Goal: Use online tool/utility: Utilize a website feature to perform a specific function

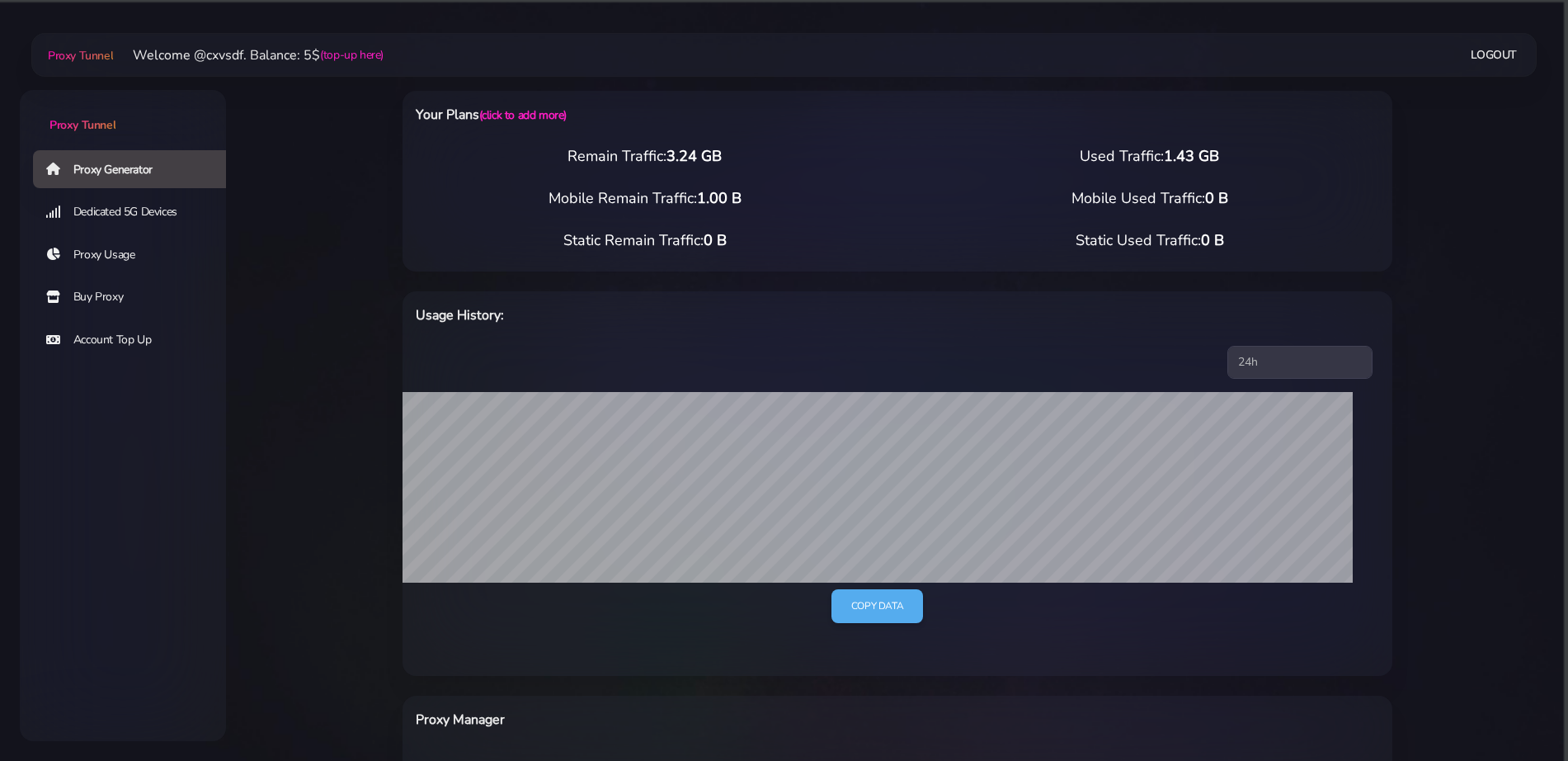
select select "UK"
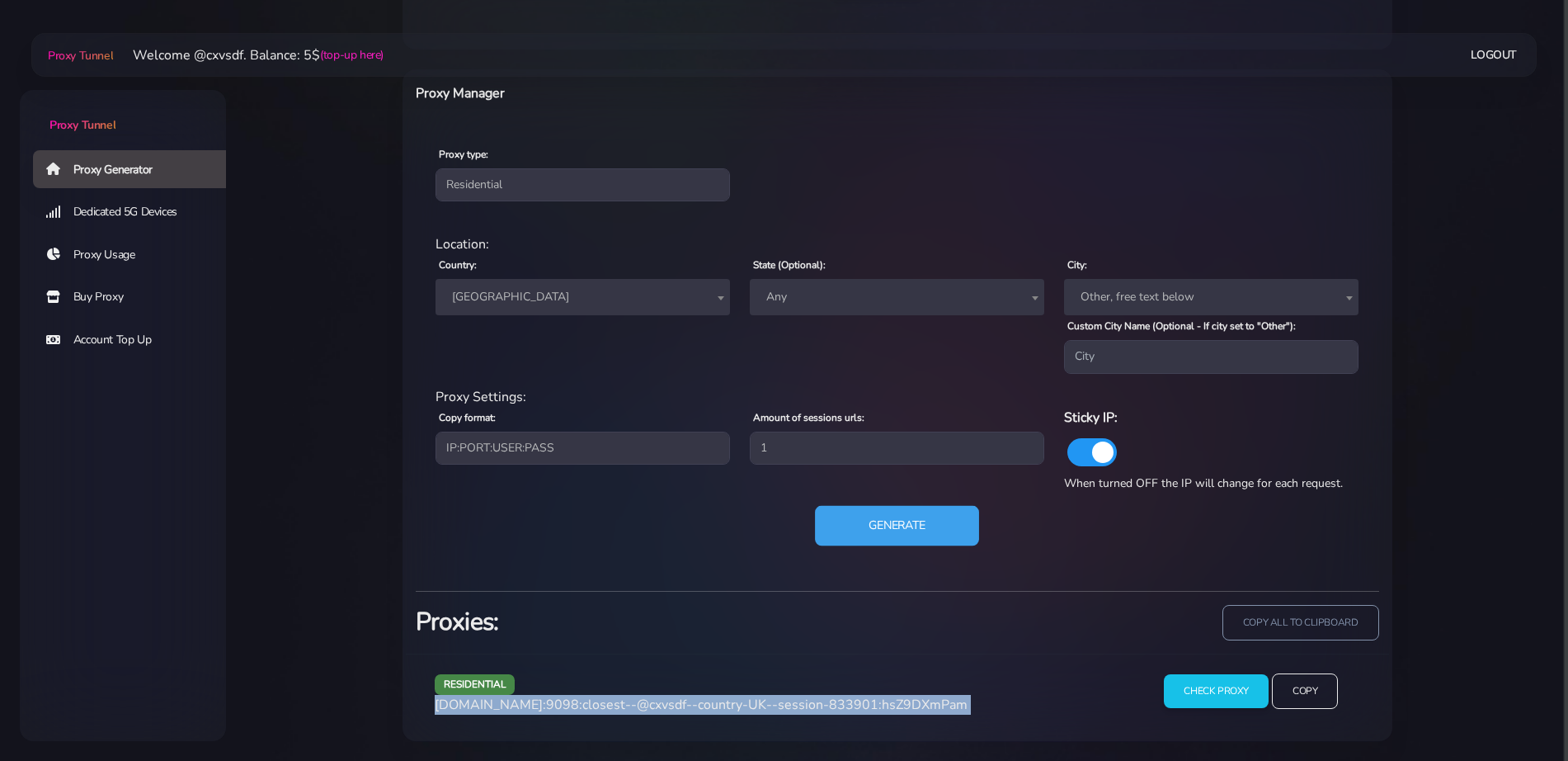
click at [842, 511] on button "Generate" at bounding box center [897, 525] width 164 height 41
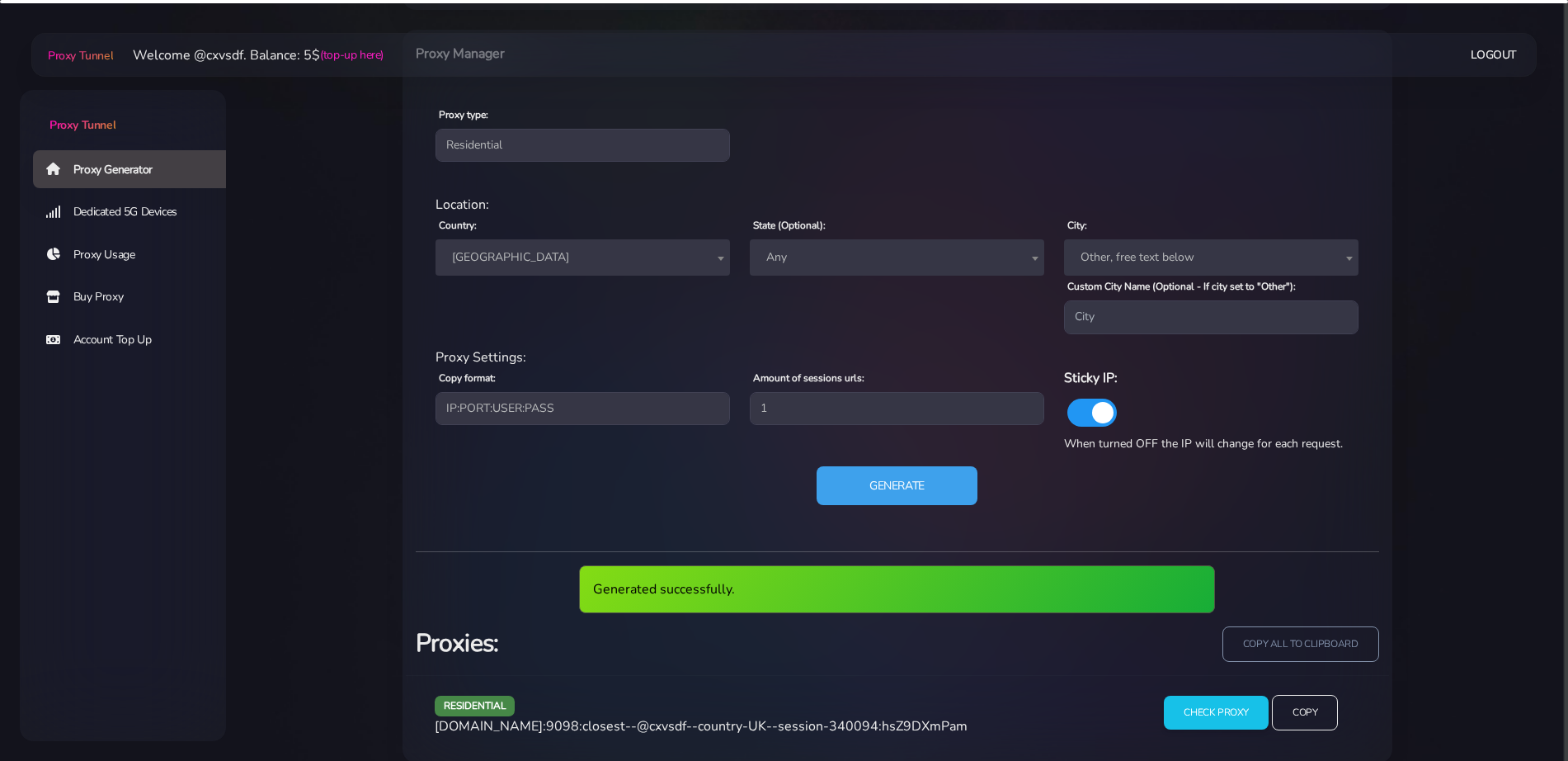
scroll to position [687, 0]
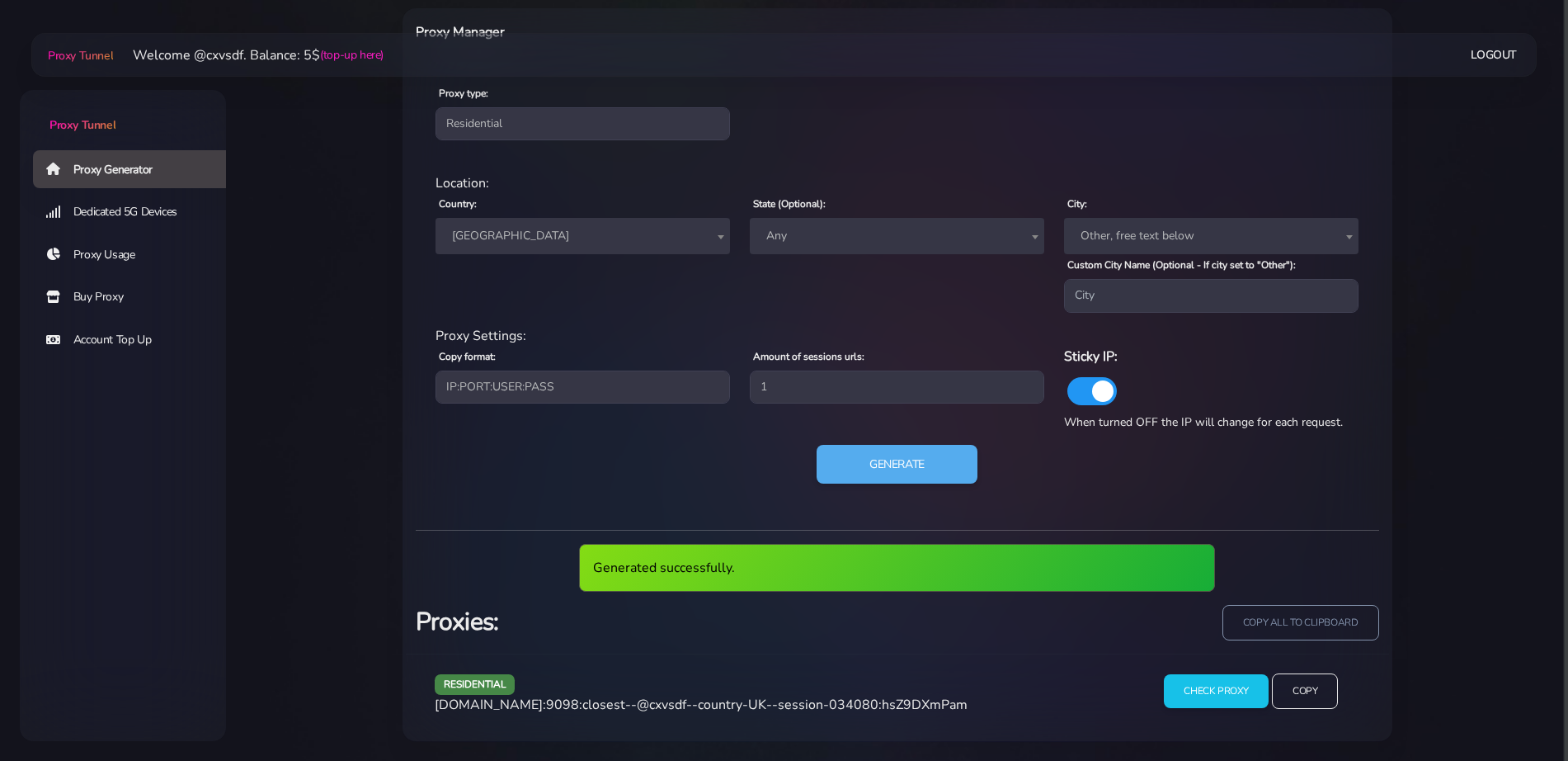
click at [679, 694] on div "residential [DOMAIN_NAME]:9098:closest--@cxvsdf--country-UK--session-034080:hsZ…" at bounding box center [779, 697] width 709 height 49
click at [674, 699] on span "[DOMAIN_NAME]:9098:closest--@cxvsdf--country-UK--session-034080:hsZ9DXmPam" at bounding box center [701, 704] width 533 height 18
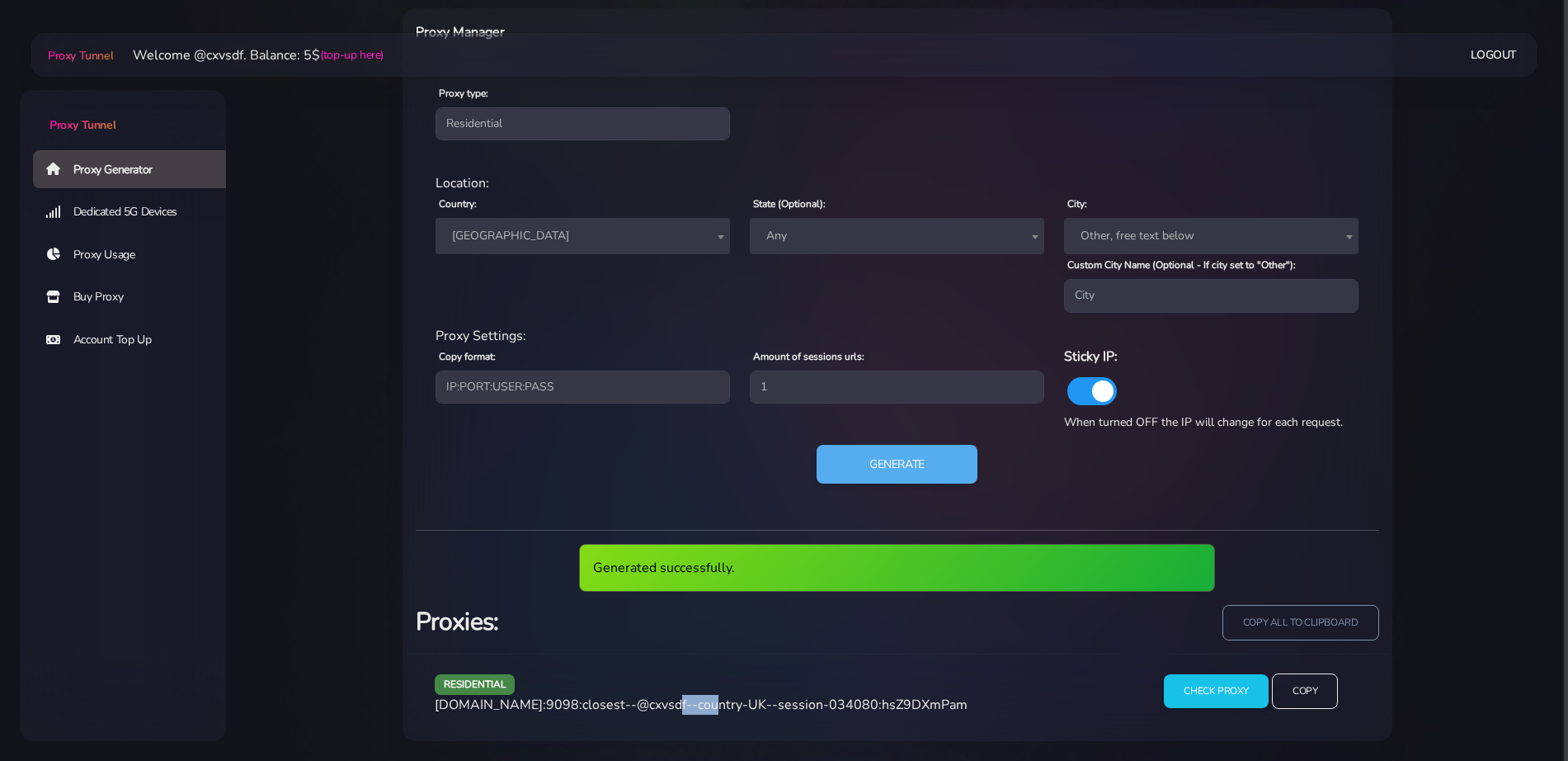
click at [674, 699] on span "[DOMAIN_NAME]:9098:closest--@cxvsdf--country-UK--session-034080:hsZ9DXmPam" at bounding box center [701, 704] width 533 height 18
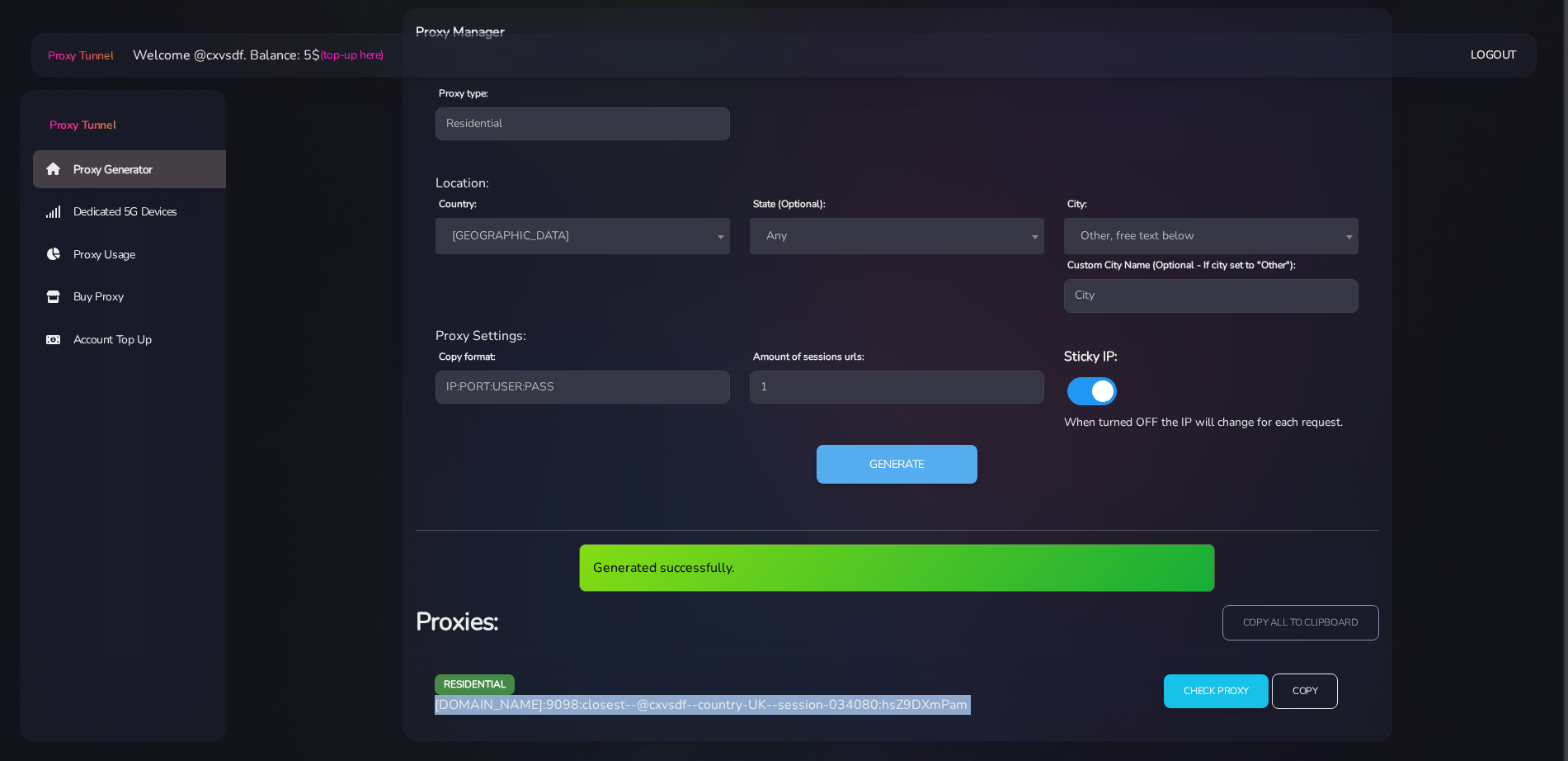
click at [674, 699] on span "[DOMAIN_NAME]:9098:closest--@cxvsdf--country-UK--session-034080:hsZ9DXmPam" at bounding box center [701, 704] width 533 height 18
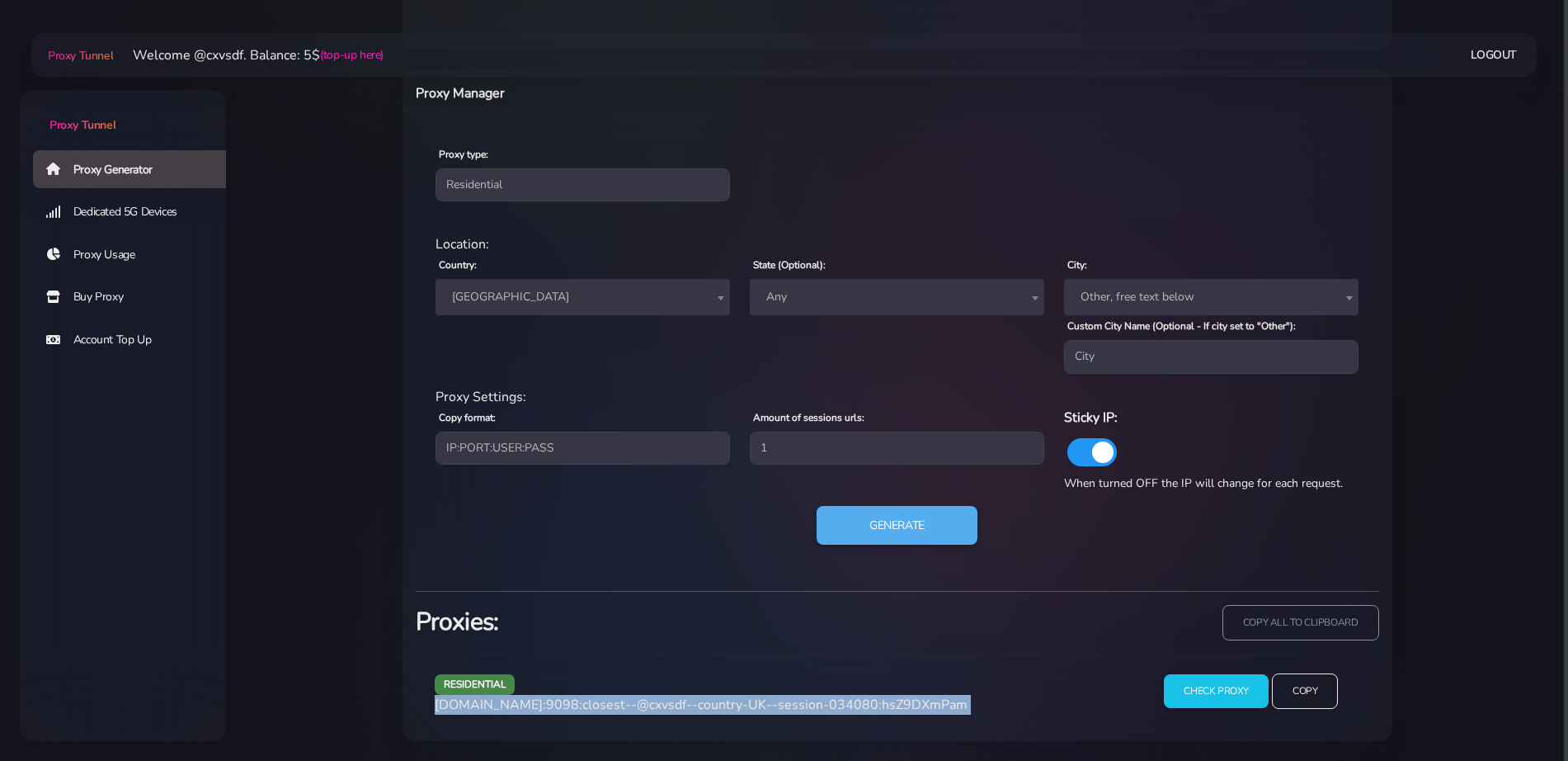
copy div "[DOMAIN_NAME]:9098:closest--@cxvsdf--country-UK--session-034080:hsZ9DXmPam"
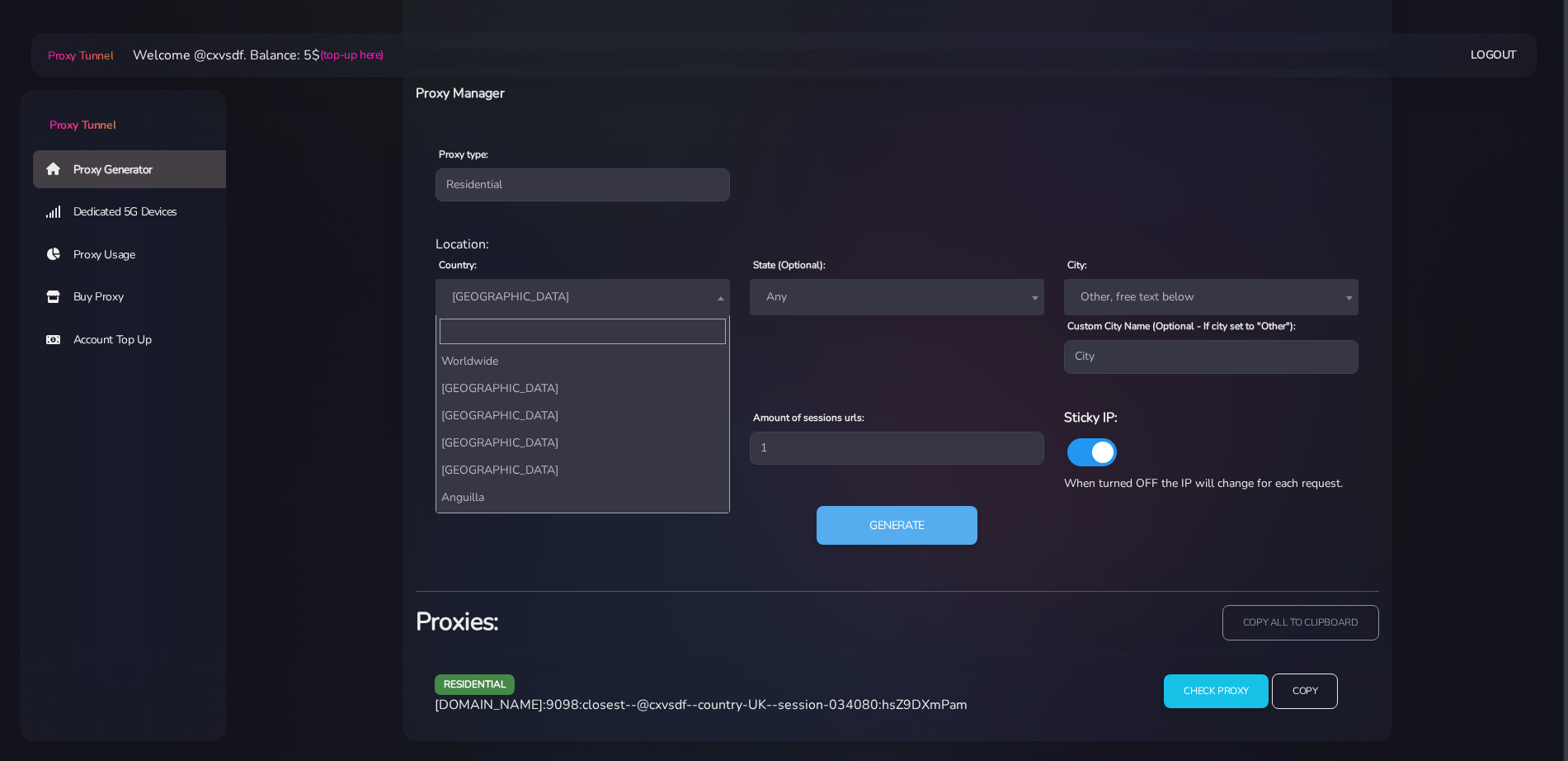
click at [489, 302] on span "[GEOGRAPHIC_DATA]" at bounding box center [583, 296] width 274 height 23
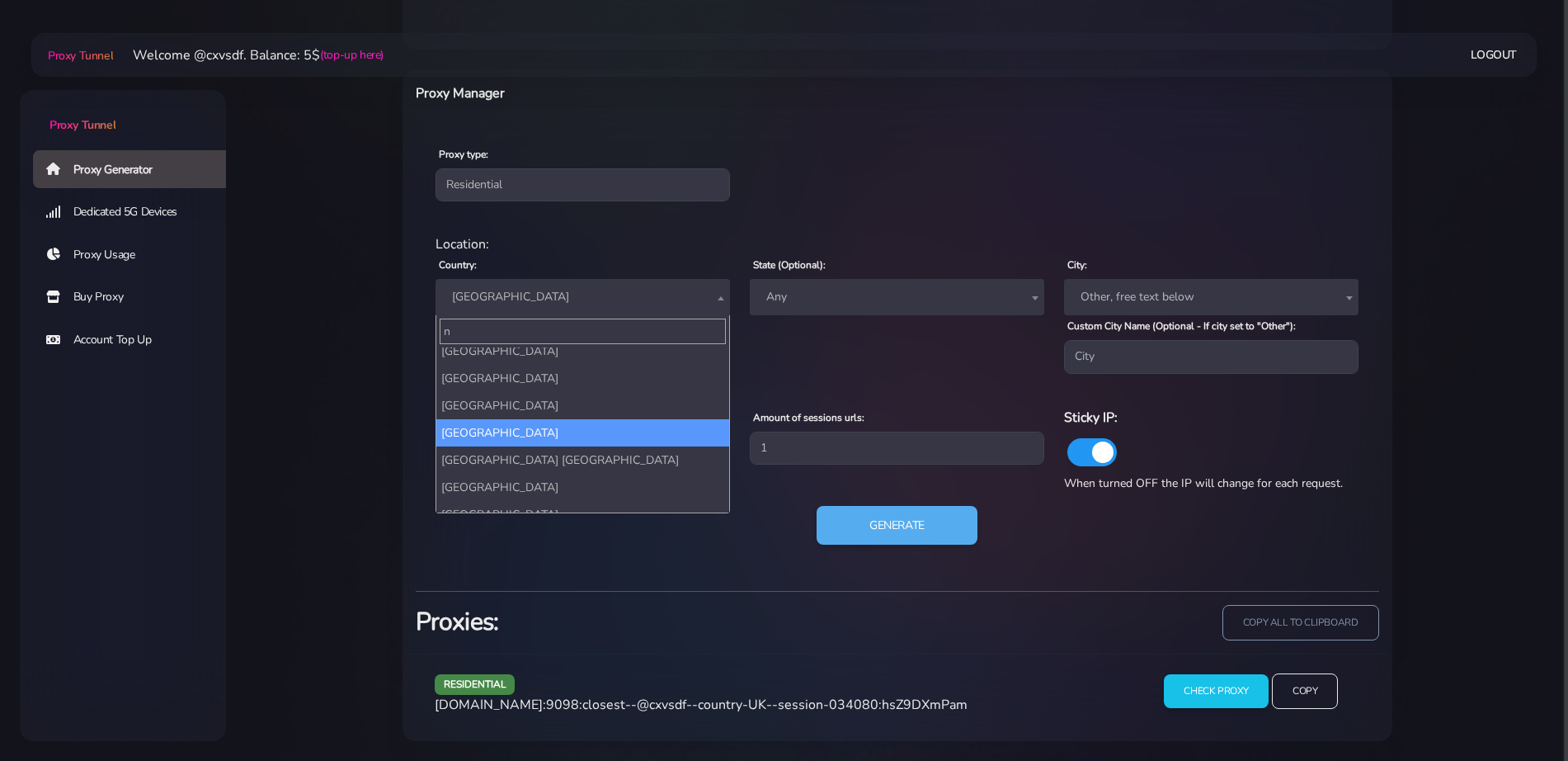
scroll to position [0, 0]
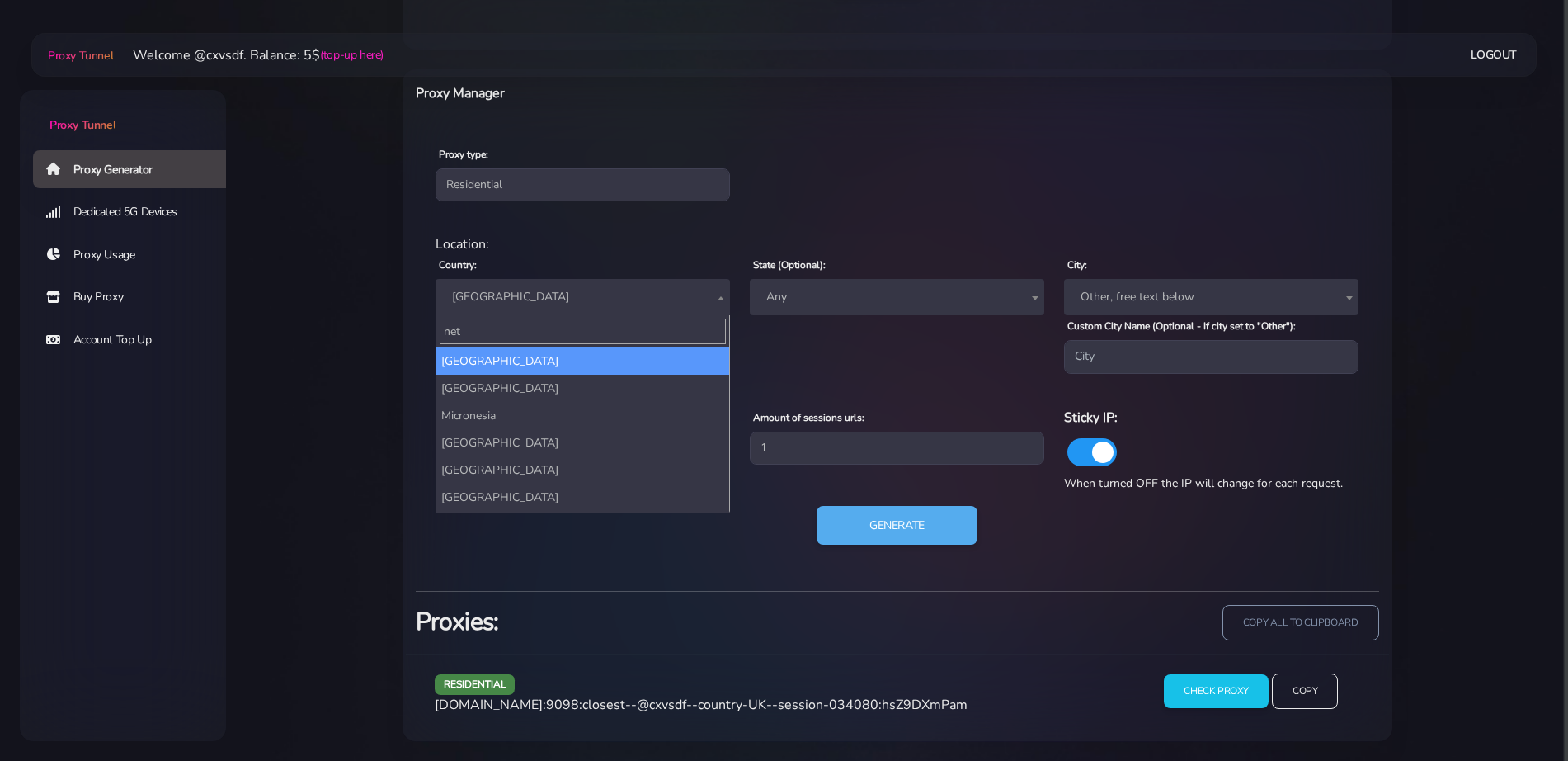
type input "neth"
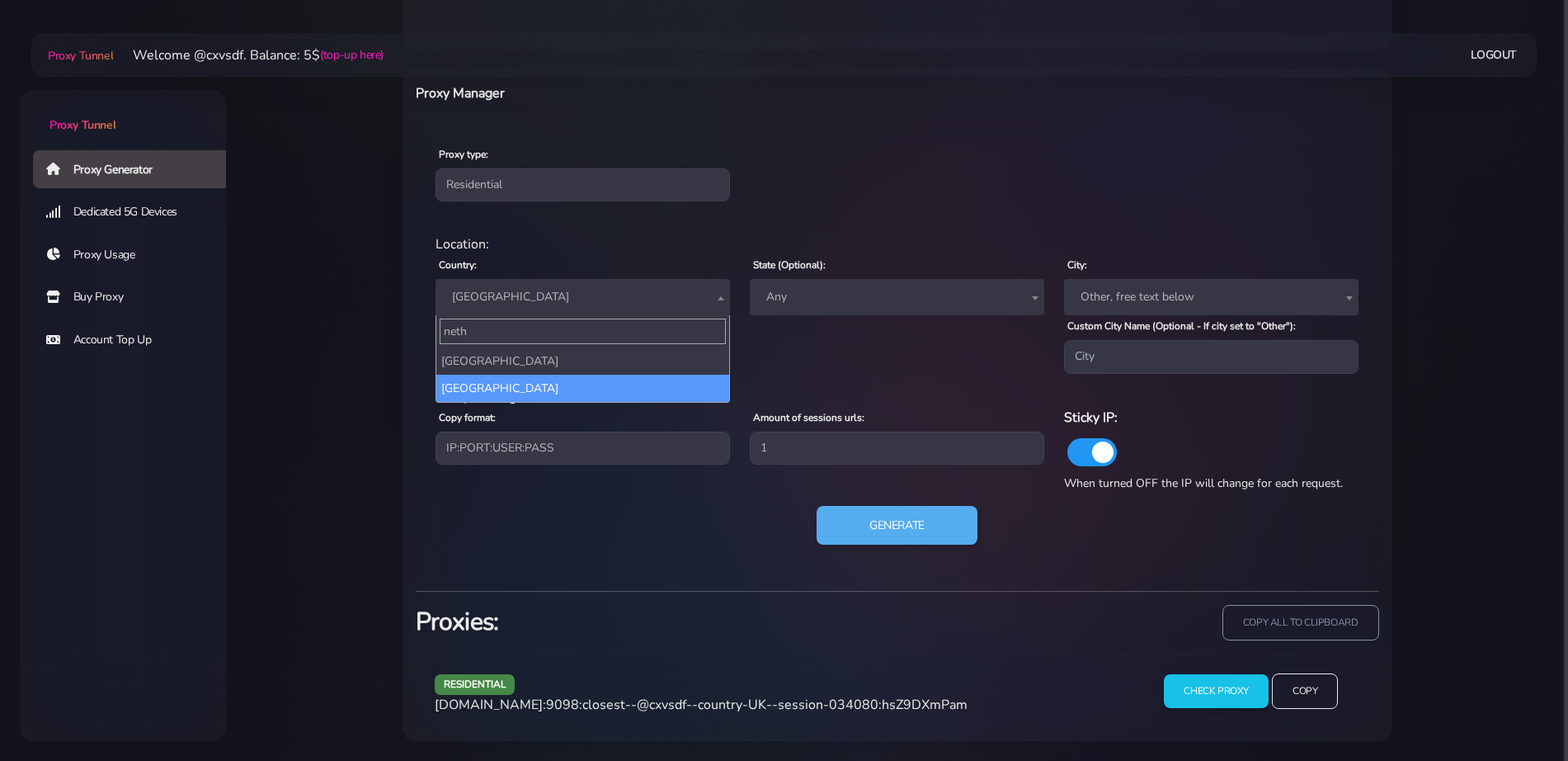
select select "NL"
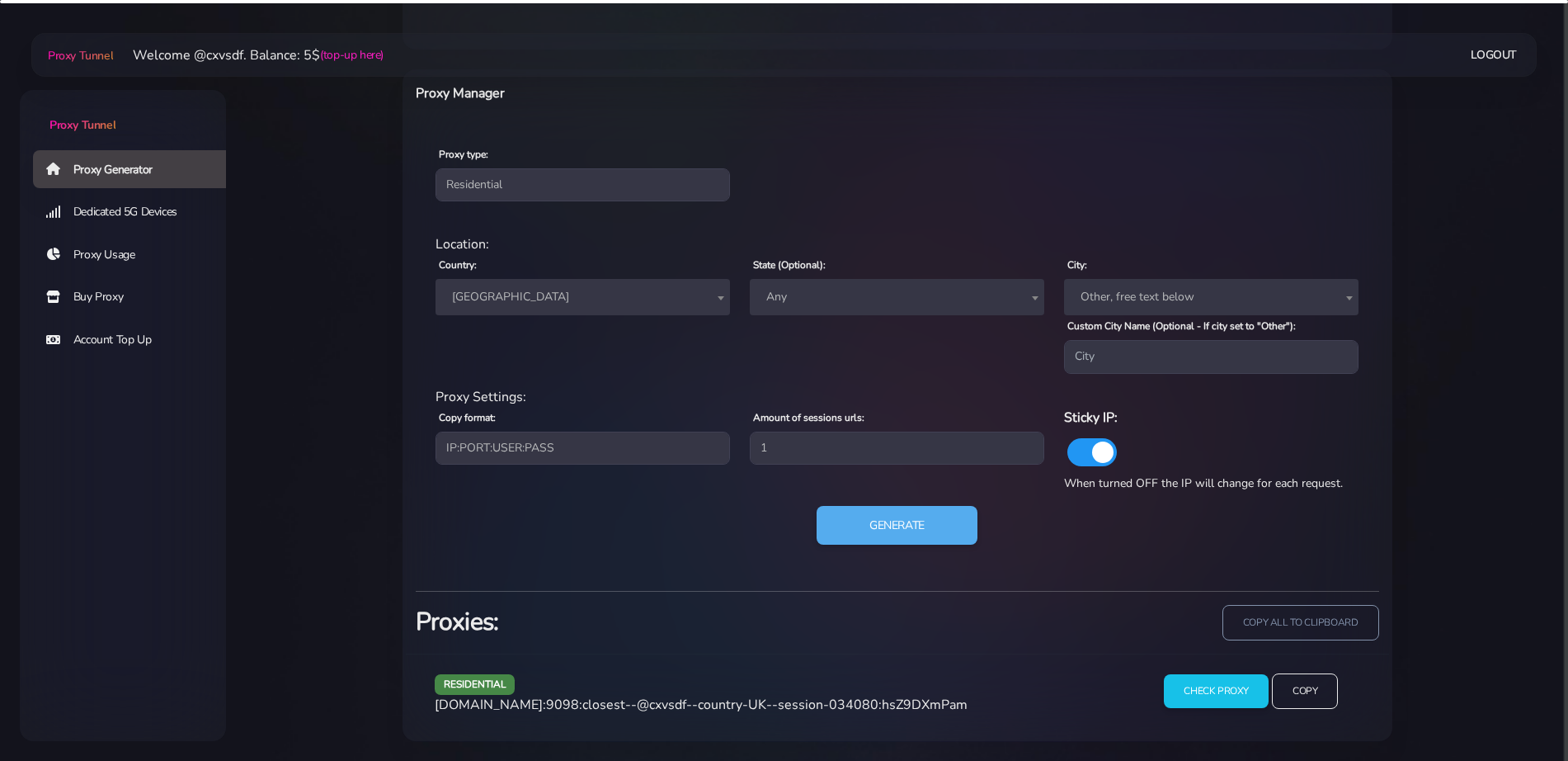
click at [905, 545] on div "Generate" at bounding box center [897, 532] width 944 height 53
click at [903, 533] on button "Generate" at bounding box center [897, 525] width 164 height 41
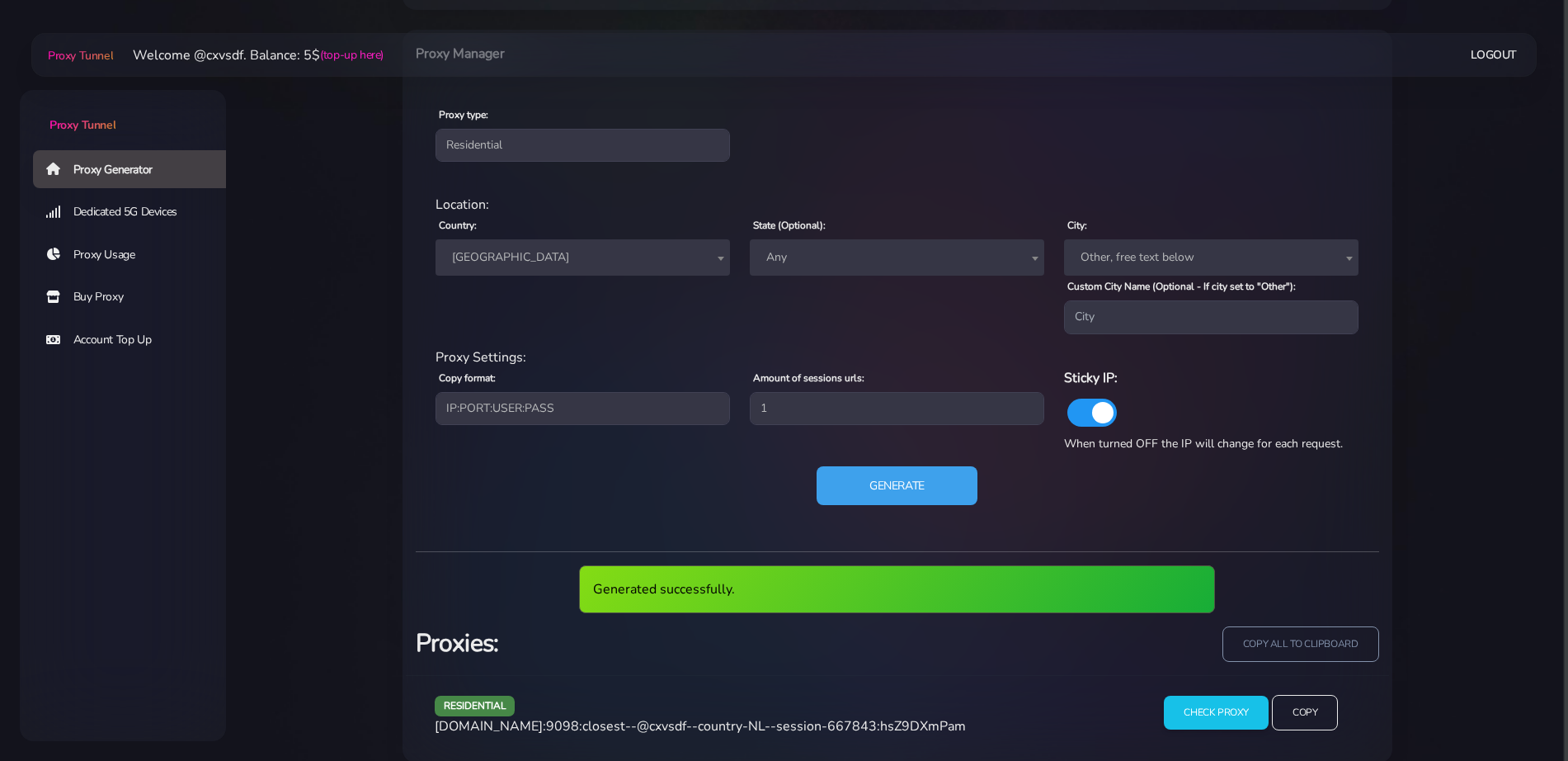
scroll to position [687, 0]
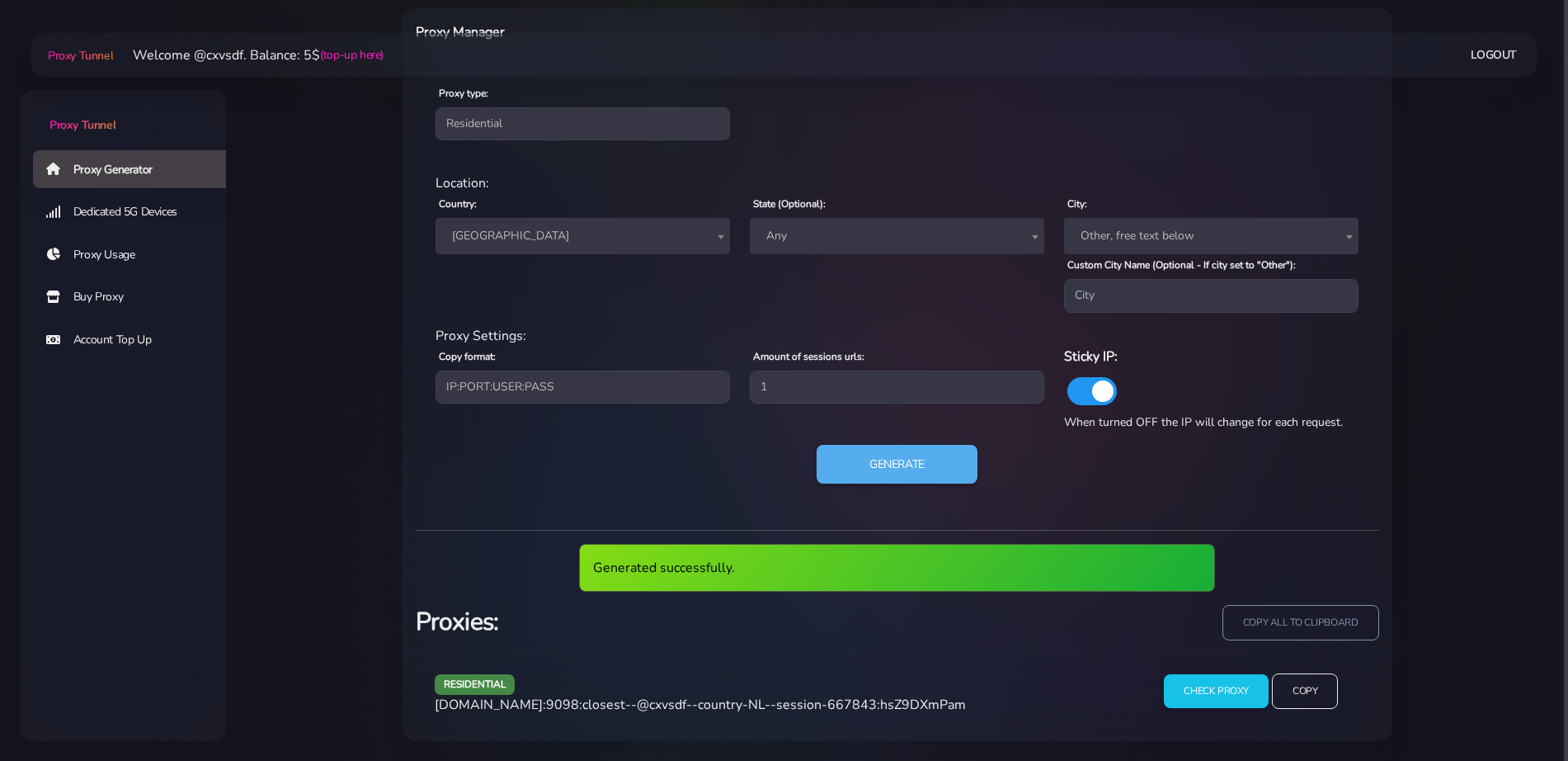
click at [681, 718] on div "residential [DOMAIN_NAME]:9098:closest--@cxvsdf--country-NL--session-667843:hsZ…" at bounding box center [779, 697] width 709 height 49
click at [685, 701] on span "[DOMAIN_NAME]:9098:closest--@cxvsdf--country-NL--session-667843:hsZ9DXmPam" at bounding box center [700, 704] width 531 height 18
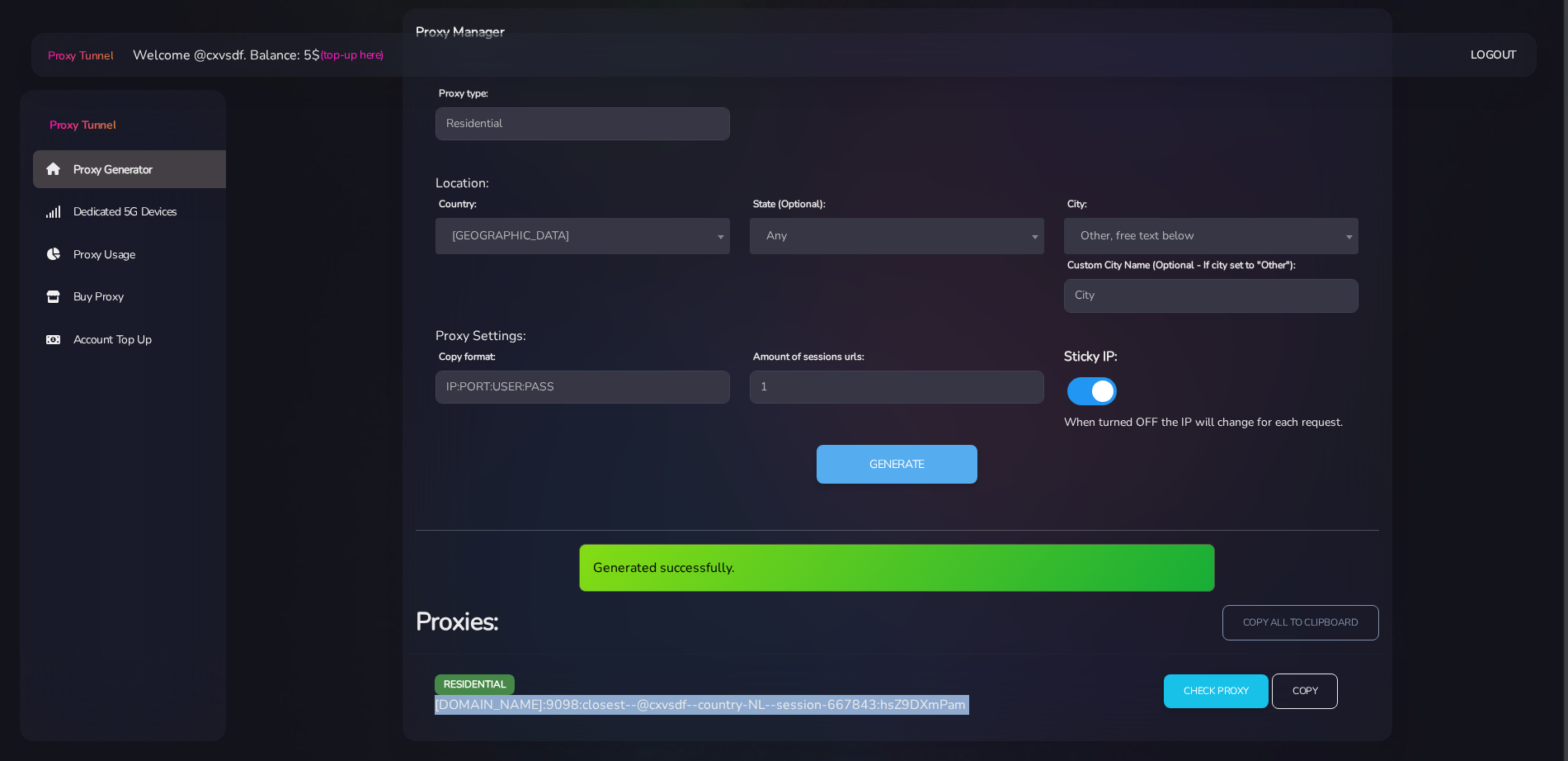
click at [685, 701] on span "[DOMAIN_NAME]:9098:closest--@cxvsdf--country-NL--session-667843:hsZ9DXmPam" at bounding box center [700, 704] width 531 height 18
copy div "[DOMAIN_NAME]:9098:closest--@cxvsdf--country-NL--session-667843:hsZ9DXmPam"
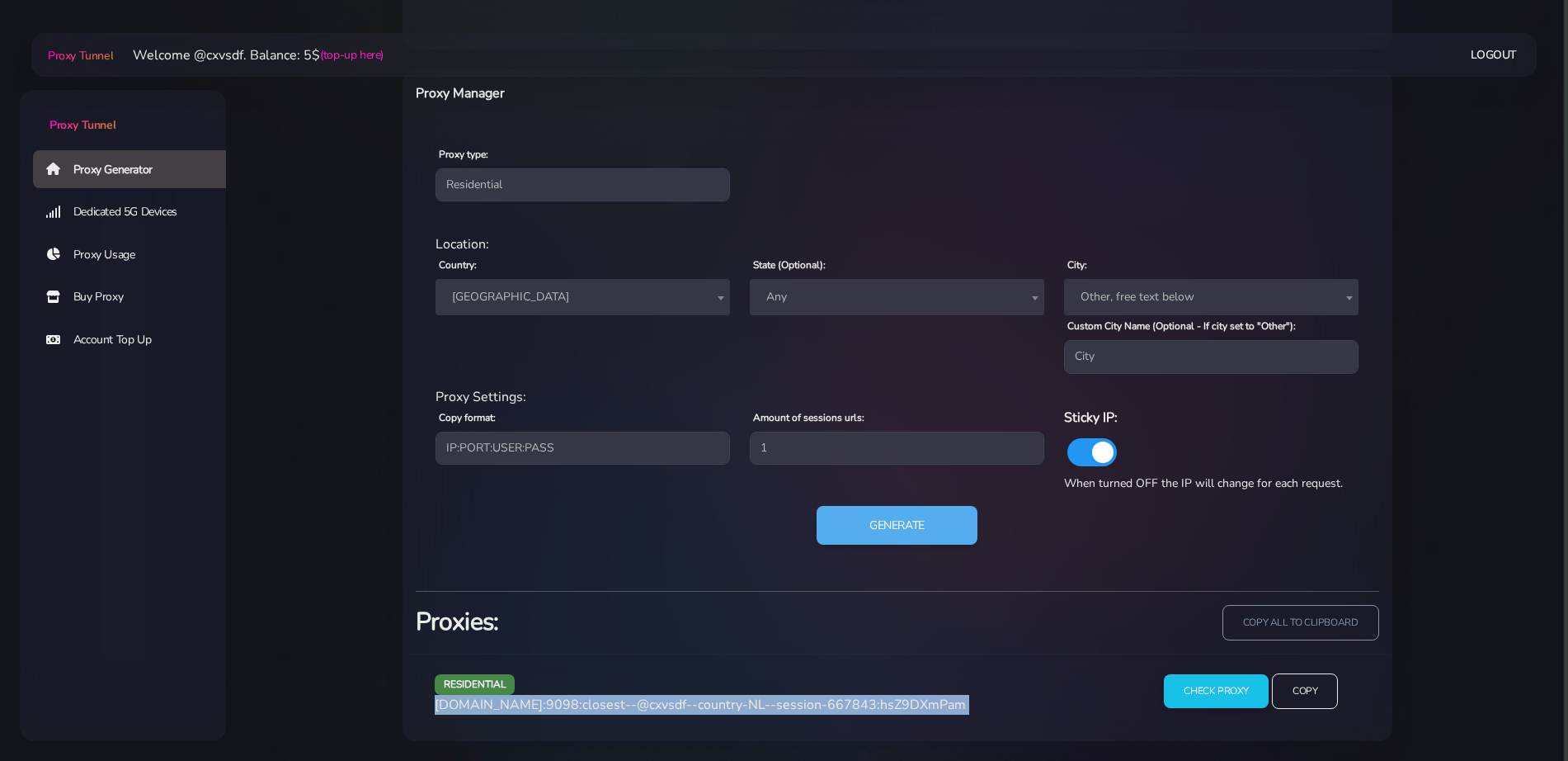
scroll to position [627, 0]
